Goal: Task Accomplishment & Management: Manage account settings

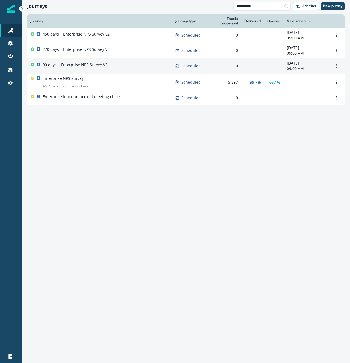
click at [93, 66] on p "90 days | Enterprise NPS Survey V2" at bounding box center [75, 64] width 65 height 5
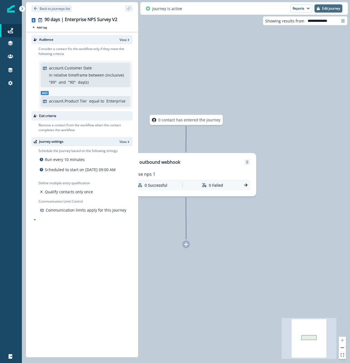
click at [329, 7] on p "Edit journey" at bounding box center [331, 9] width 18 height 4
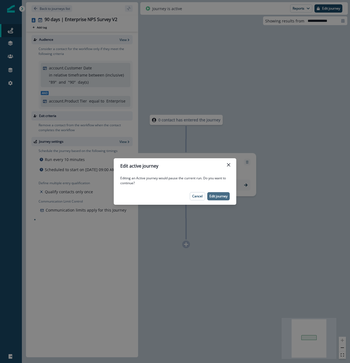
click at [219, 197] on p "Edit journey" at bounding box center [218, 196] width 18 height 4
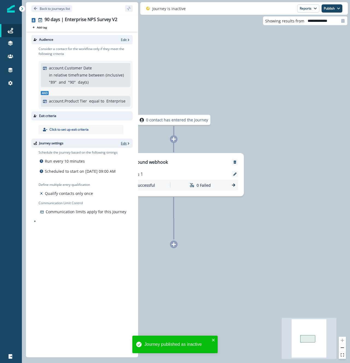
click at [124, 143] on p "Edit" at bounding box center [124, 143] width 6 height 5
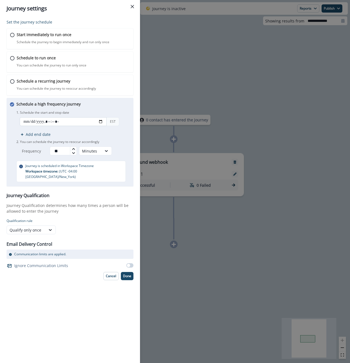
click at [102, 123] on input "datetime-local" at bounding box center [63, 121] width 87 height 9
type input "**********"
click at [124, 107] on div "Schedule a high frequency journey You can schedule the journey to reoccur in br…" at bounding box center [73, 141] width 114 height 81
click at [52, 227] on icon at bounding box center [50, 229] width 5 height 5
click at [51, 227] on icon at bounding box center [50, 229] width 5 height 5
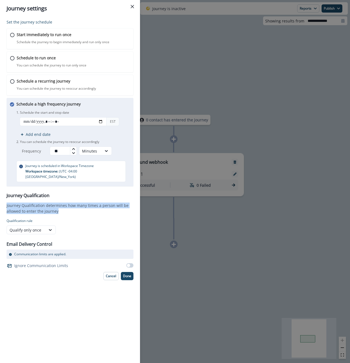
drag, startPoint x: 64, startPoint y: 206, endPoint x: 3, endPoint y: 199, distance: 61.8
click at [3, 199] on div "Set the journey schedule Start immediately to run once Schedule the journey to …" at bounding box center [70, 190] width 140 height 346
click at [129, 274] on p "Done" at bounding box center [127, 276] width 8 height 4
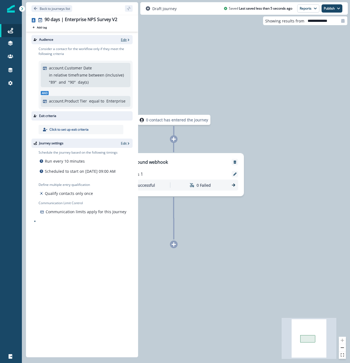
click at [121, 39] on p "Edit" at bounding box center [124, 39] width 6 height 5
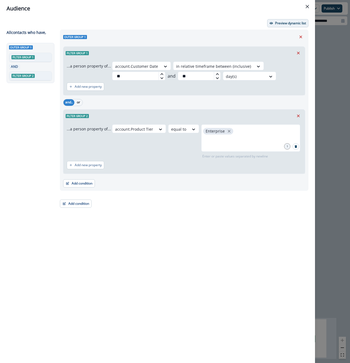
click at [292, 23] on p "Preview dynamic list" at bounding box center [290, 23] width 31 height 4
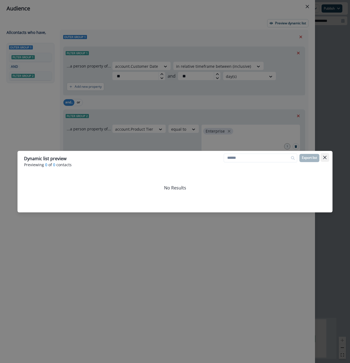
click at [325, 156] on icon "Close" at bounding box center [324, 157] width 3 height 3
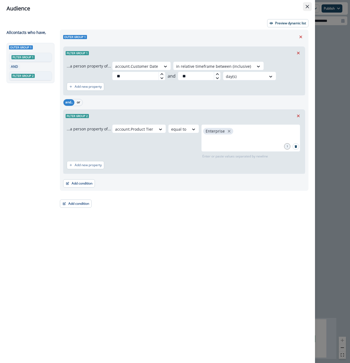
click at [308, 5] on icon "Close" at bounding box center [306, 6] width 3 height 3
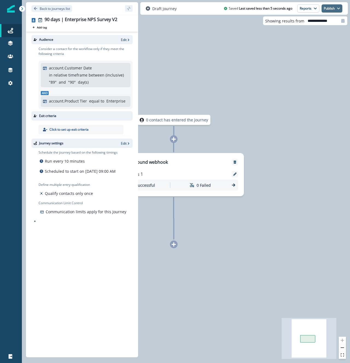
click at [329, 10] on button "Publish" at bounding box center [331, 8] width 21 height 8
click at [312, 22] on button "as active journey" at bounding box center [311, 22] width 61 height 10
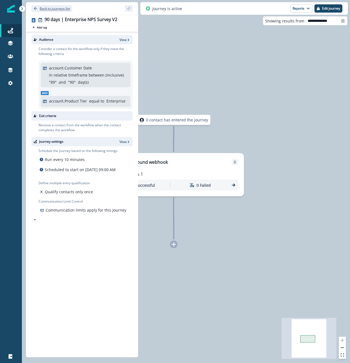
click at [37, 8] on icon "Go back" at bounding box center [35, 8] width 3 height 3
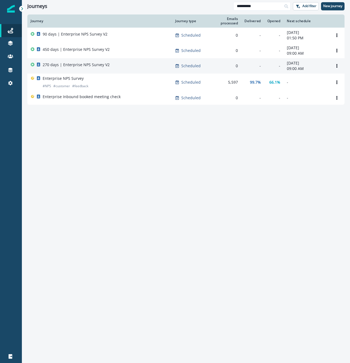
click at [97, 66] on p "270 days | Enterprise NPS Survey V2" at bounding box center [76, 64] width 67 height 5
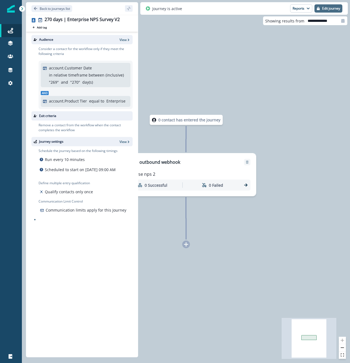
click at [325, 7] on p "Edit journey" at bounding box center [331, 9] width 18 height 4
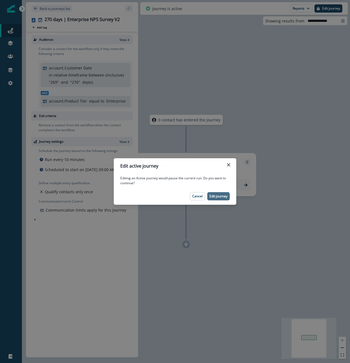
click at [217, 195] on p "Edit journey" at bounding box center [218, 196] width 18 height 4
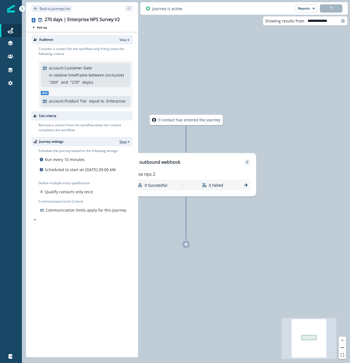
click at [124, 141] on p "View" at bounding box center [122, 141] width 7 height 5
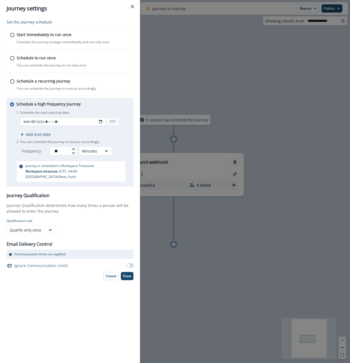
click at [101, 122] on input "datetime-local" at bounding box center [63, 121] width 87 height 9
type input "**********"
click at [95, 108] on div "Schedule a high frequency journey You can schedule the journey to reoccur in br…" at bounding box center [73, 141] width 114 height 81
click at [127, 274] on p "Done" at bounding box center [127, 276] width 8 height 4
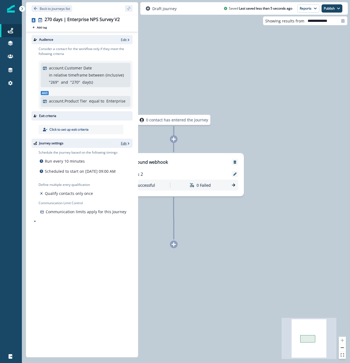
click at [122, 143] on p "Edit" at bounding box center [124, 143] width 6 height 5
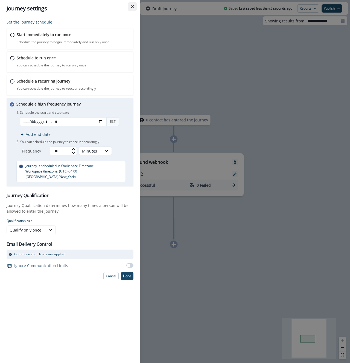
click at [134, 8] on button "Close" at bounding box center [132, 6] width 9 height 9
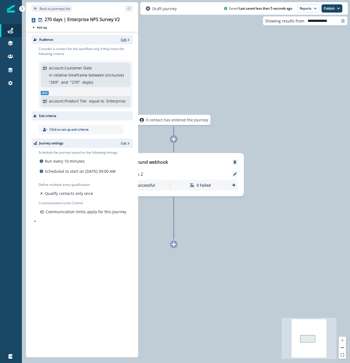
click at [122, 40] on p "Edit" at bounding box center [124, 39] width 6 height 5
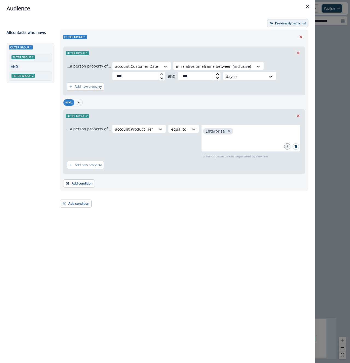
click at [282, 23] on p "Preview dynamic list" at bounding box center [290, 23] width 31 height 4
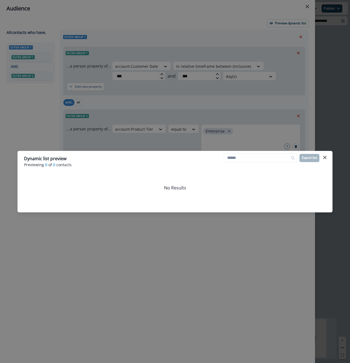
click at [323, 158] on icon "Close" at bounding box center [324, 157] width 3 height 3
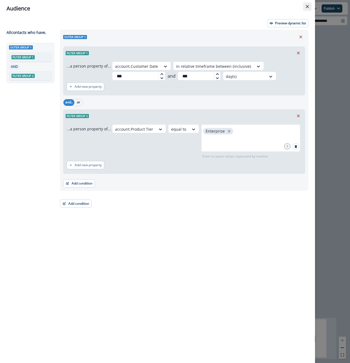
click at [305, 8] on button "Close" at bounding box center [307, 6] width 9 height 9
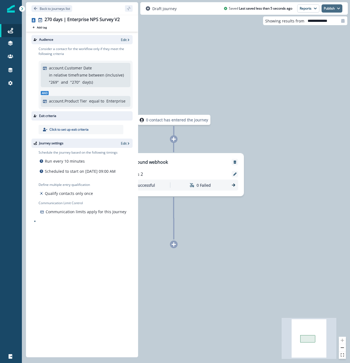
click at [325, 11] on button "Publish" at bounding box center [331, 8] width 21 height 8
click at [318, 22] on button "as active journey" at bounding box center [311, 22] width 61 height 10
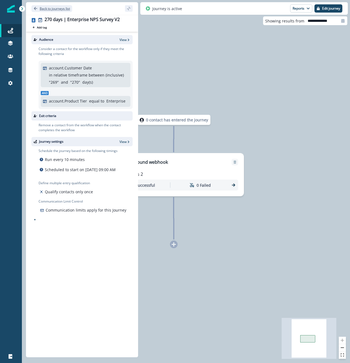
click at [34, 7] on icon "Go back" at bounding box center [36, 9] width 4 height 4
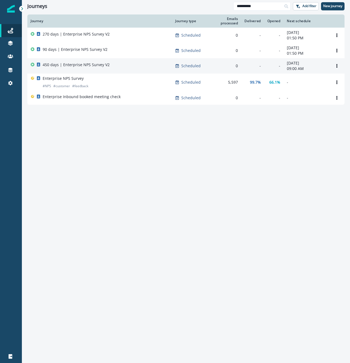
click at [75, 65] on p "450 days | Enterprise NPS Survey V2" at bounding box center [76, 64] width 67 height 5
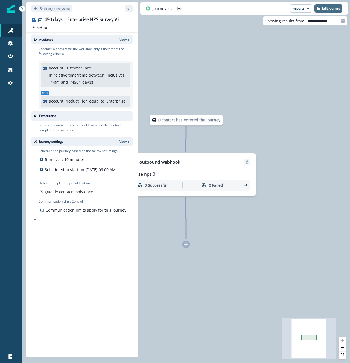
click at [332, 9] on p "Edit journey" at bounding box center [331, 9] width 18 height 4
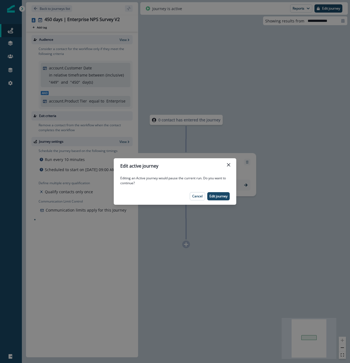
click at [215, 200] on footer "Cancel Edit journey" at bounding box center [175, 196] width 122 height 17
click at [216, 197] on p "Edit journey" at bounding box center [218, 196] width 18 height 4
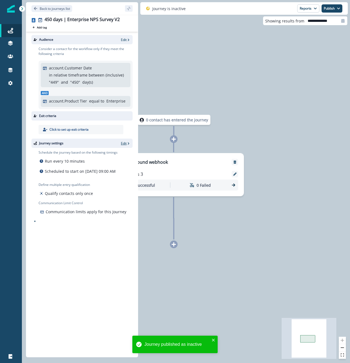
click at [124, 141] on p "Edit" at bounding box center [124, 143] width 6 height 5
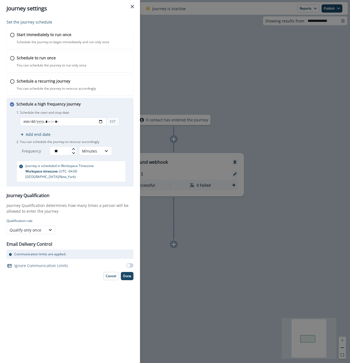
click at [100, 122] on input "datetime-local" at bounding box center [63, 121] width 87 height 9
type input "**********"
click at [115, 105] on div "Schedule a high frequency journey You can schedule the journey to reoccur in br…" at bounding box center [73, 141] width 114 height 81
click at [129, 273] on button "Done" at bounding box center [127, 276] width 13 height 8
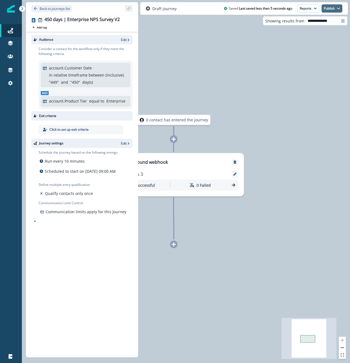
click at [331, 10] on button "Publish" at bounding box center [331, 8] width 21 height 8
click at [318, 22] on button "as active journey" at bounding box center [311, 22] width 61 height 10
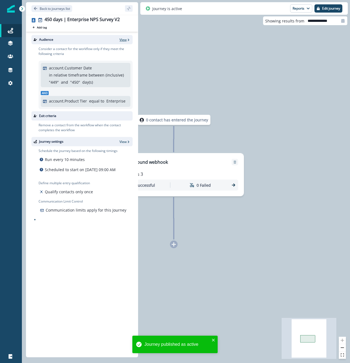
click at [125, 37] on p "View" at bounding box center [122, 39] width 7 height 5
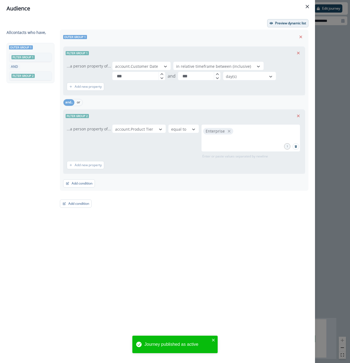
click at [274, 23] on button "Preview dynamic list" at bounding box center [287, 23] width 41 height 8
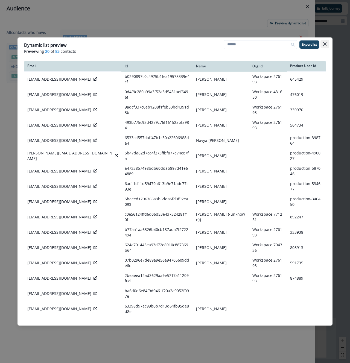
click at [324, 43] on icon "Close" at bounding box center [324, 43] width 3 height 3
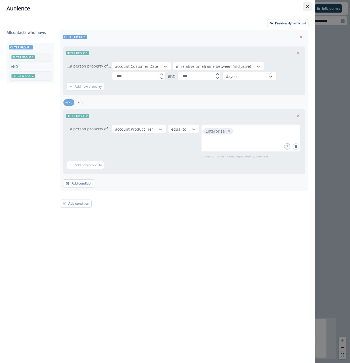
click at [305, 9] on button "Close" at bounding box center [307, 6] width 9 height 9
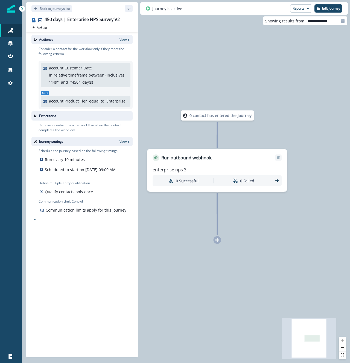
drag, startPoint x: 233, startPoint y: 129, endPoint x: 276, endPoint y: 124, distance: 43.6
click at [276, 124] on div "0 contact has entered the journey Run outbound webhook enterprise nps 3 0 Succe…" at bounding box center [186, 181] width 328 height 363
click at [37, 9] on icon "Go back" at bounding box center [36, 9] width 4 height 4
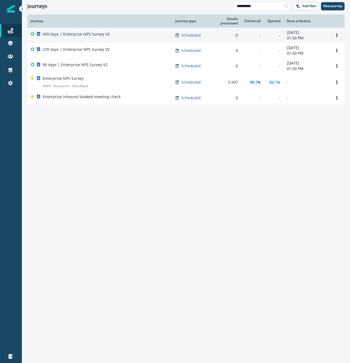
click at [90, 34] on p "450 days | Enterprise NPS Survey V2" at bounding box center [76, 33] width 67 height 5
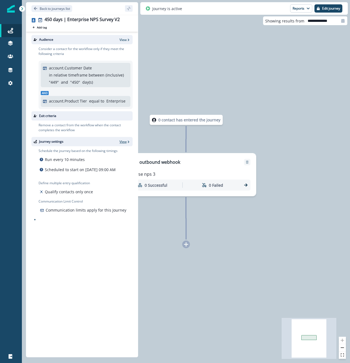
click at [122, 142] on p "View" at bounding box center [122, 141] width 7 height 5
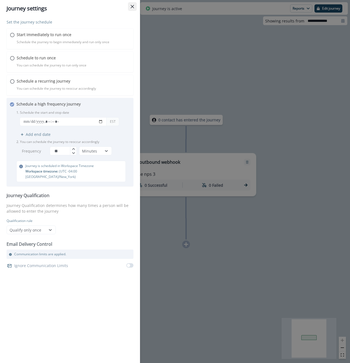
click at [132, 7] on icon "Close" at bounding box center [132, 6] width 3 height 3
